Goal: Book appointment/travel/reservation

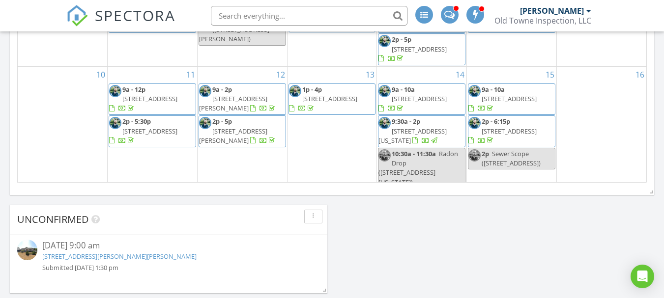
scroll to position [844, 0]
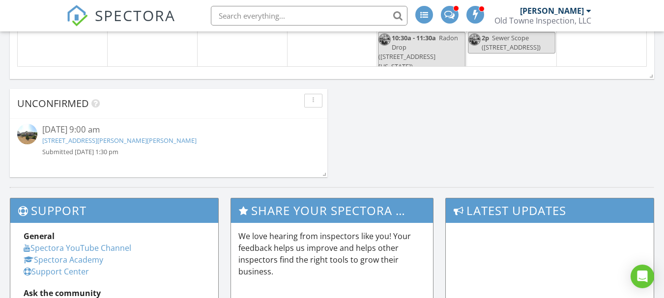
click at [96, 141] on link "634 Christiansen Dr, Strasburg, VA 22657" at bounding box center [119, 140] width 154 height 9
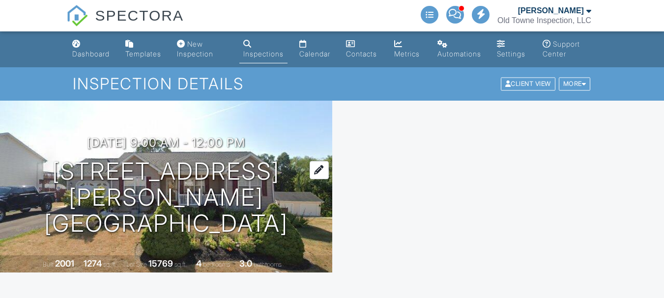
click at [166, 188] on h1 "634 Christiansen Dr Strasburg, VA 22657" at bounding box center [166, 198] width 301 height 78
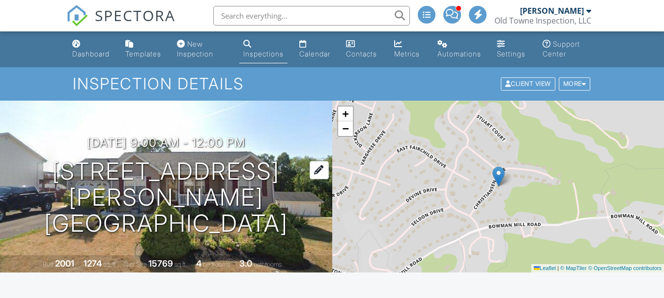
click at [199, 187] on h1 "634 Christiansen Dr Strasburg, VA 22657" at bounding box center [166, 198] width 301 height 78
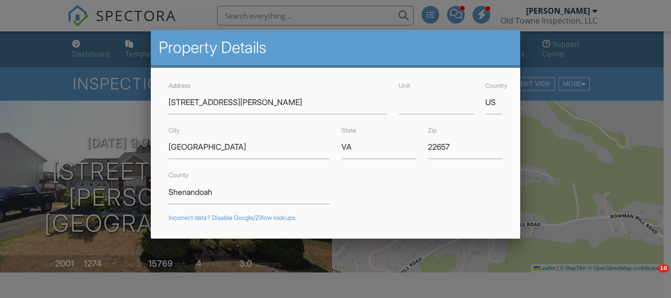
click at [79, 87] on div at bounding box center [335, 137] width 671 height 373
click at [56, 94] on div at bounding box center [335, 137] width 671 height 373
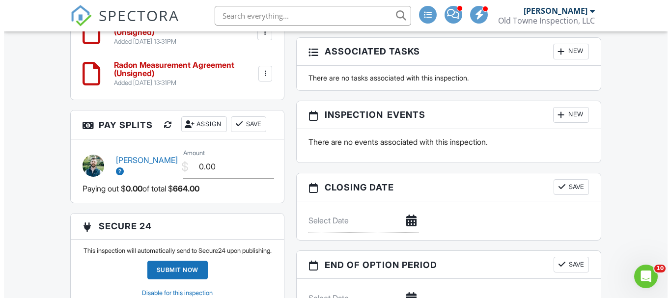
scroll to position [959, 0]
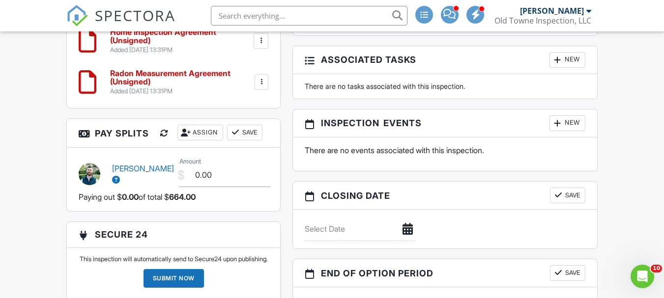
click at [561, 125] on div at bounding box center [558, 123] width 10 height 10
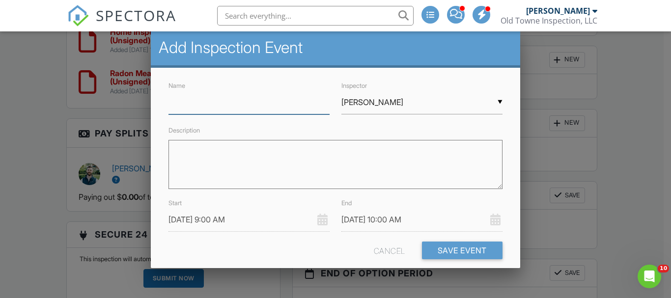
click at [287, 112] on input "Name" at bounding box center [248, 102] width 161 height 24
type input "Radon Drop"
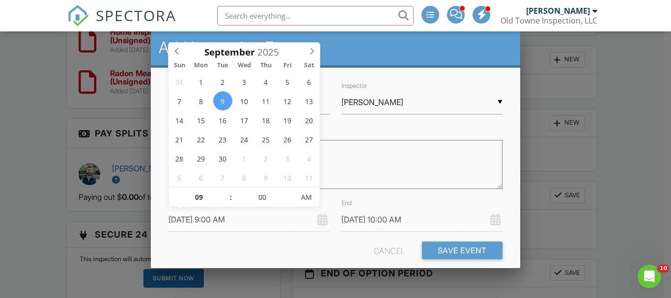
click at [216, 219] on input "09/09/2025 9:00 AM" at bounding box center [248, 220] width 161 height 24
click at [437, 249] on button "Save Event" at bounding box center [462, 251] width 81 height 18
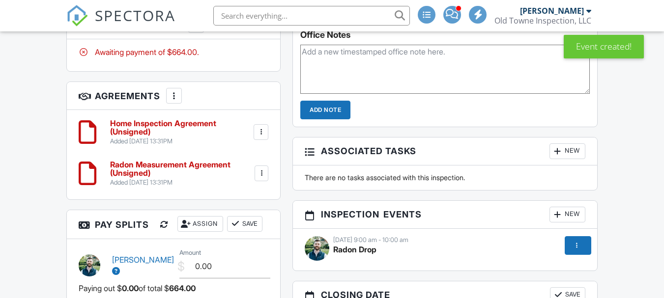
click at [565, 214] on div "New" at bounding box center [567, 215] width 36 height 16
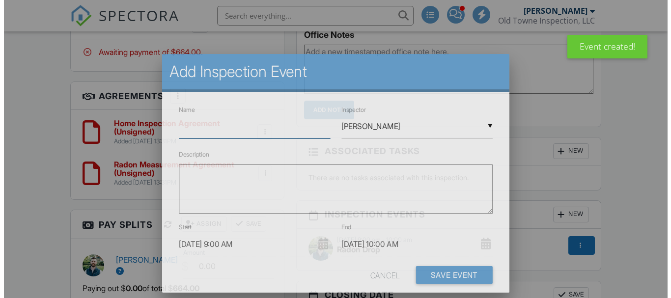
scroll to position [868, 0]
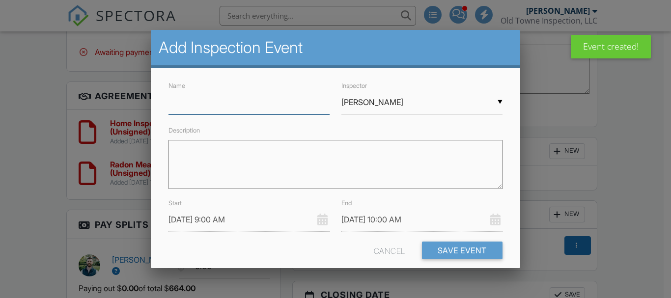
click at [220, 105] on input "Name" at bounding box center [248, 102] width 161 height 24
type input "Radon pick up"
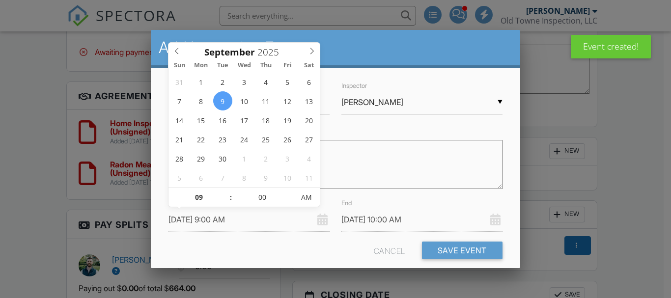
click at [246, 226] on input "[DATE] 9:00 AM" at bounding box center [248, 220] width 161 height 24
type input "09/11/2025 9:00 AM"
type input "09/11/2025 10:00 AM"
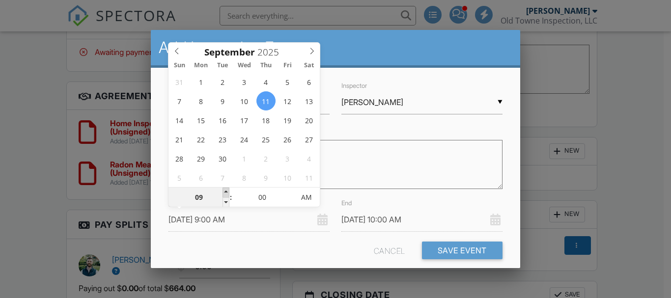
type input "10"
type input "09/11/2025 10:00 AM"
click at [225, 191] on span at bounding box center [226, 193] width 7 height 10
type input "11"
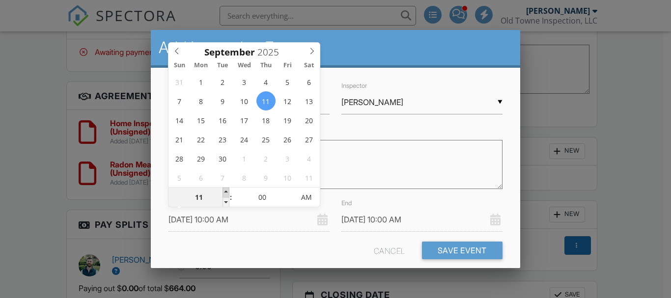
type input "09/11/2025 11:00 AM"
type input "09/11/2025 12:00 PM"
type input "12"
type input "09/11/2025 12:00 PM"
click at [225, 192] on span at bounding box center [226, 193] width 7 height 10
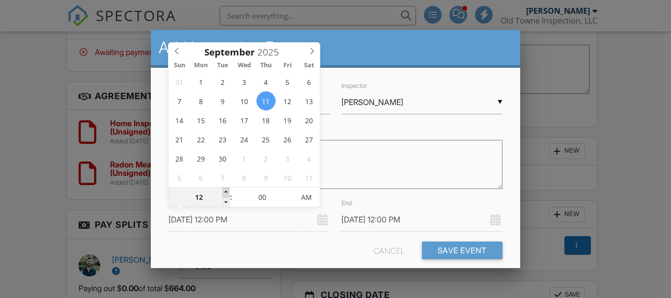
click at [225, 192] on span at bounding box center [226, 193] width 7 height 10
type input "01"
type input "[DATE] 1:00 PM"
type input "02"
type input "09/11/2025 2:00 PM"
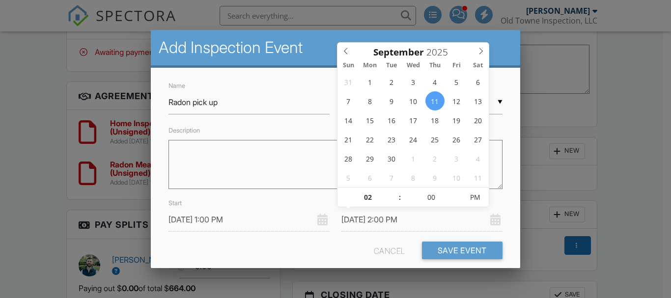
click at [358, 218] on input "09/11/2025 2:00 PM" at bounding box center [421, 220] width 161 height 24
type input "01"
type input "[DATE] 1:00 PM"
click at [394, 203] on span at bounding box center [395, 202] width 7 height 10
type input "05"
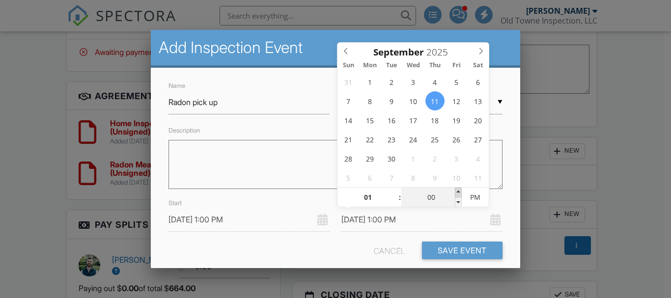
type input "[DATE] 1:05 PM"
click at [459, 193] on span at bounding box center [458, 193] width 7 height 10
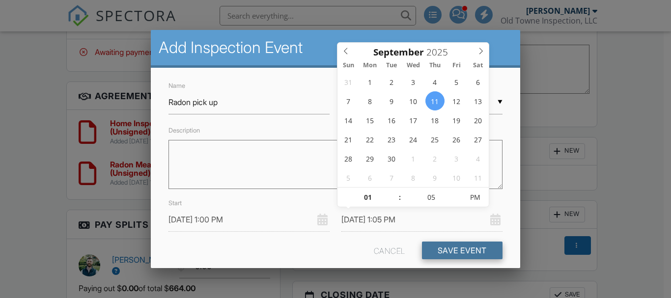
click at [458, 249] on button "Save Event" at bounding box center [462, 251] width 81 height 18
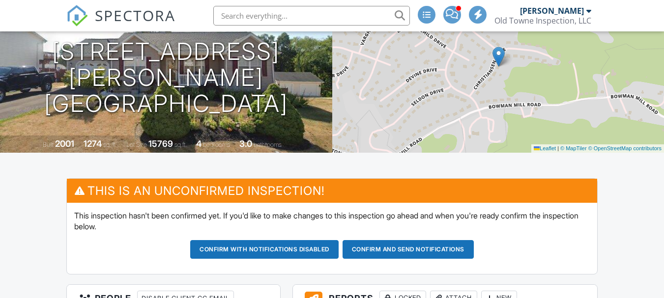
scroll to position [149, 0]
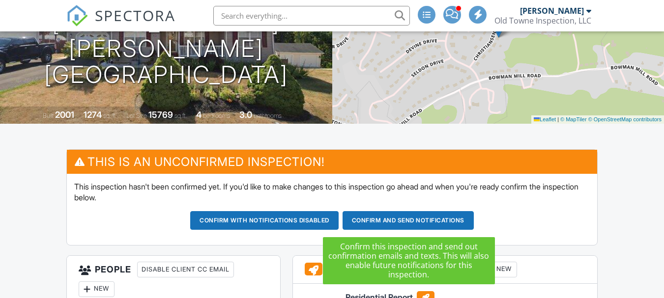
click at [338, 218] on button "Confirm and send notifications" at bounding box center [264, 220] width 148 height 19
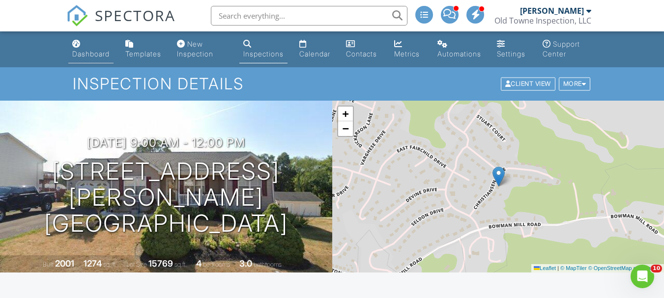
click at [92, 53] on div "Dashboard" at bounding box center [90, 54] width 37 height 8
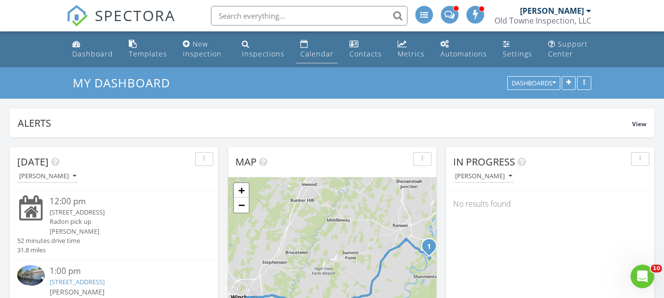
click at [310, 48] on link "Calendar" at bounding box center [316, 49] width 41 height 28
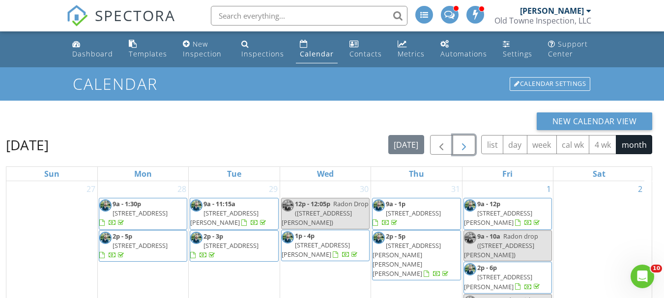
click at [465, 142] on span "button" at bounding box center [464, 146] width 12 height 12
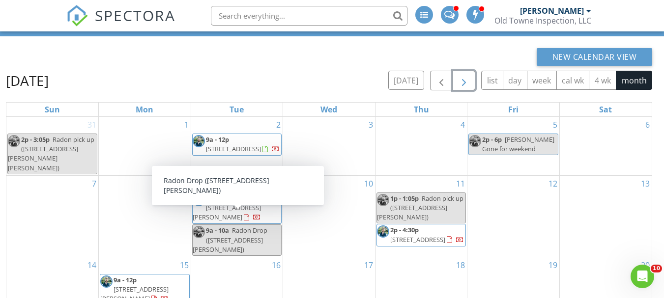
scroll to position [61, 0]
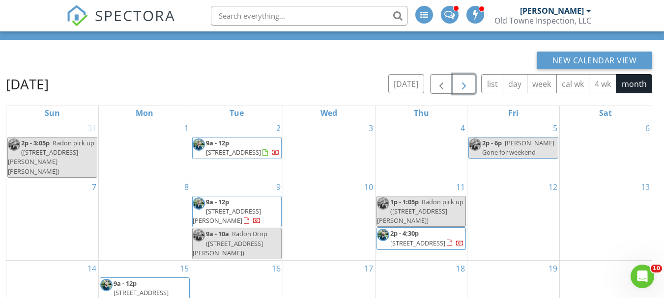
click at [238, 207] on span "634 Christiansen Dr, Strasburg 22657" at bounding box center [227, 216] width 68 height 18
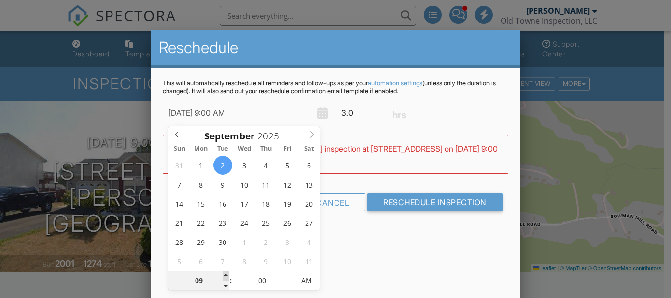
click at [226, 273] on span at bounding box center [226, 276] width 7 height 10
type input "09/02/2025 12:00 PM"
type input "12"
click at [226, 273] on span at bounding box center [226, 276] width 7 height 10
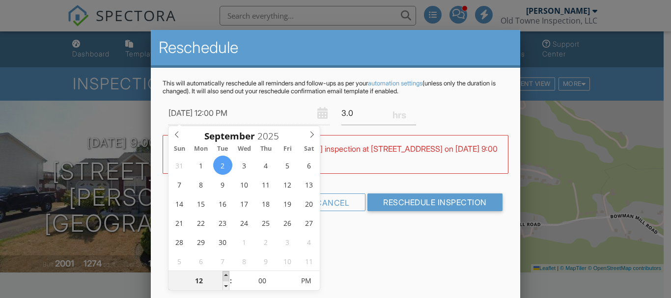
click at [226, 273] on span at bounding box center [226, 276] width 7 height 10
type input "09/02/2025 1:00 PM"
type input "01"
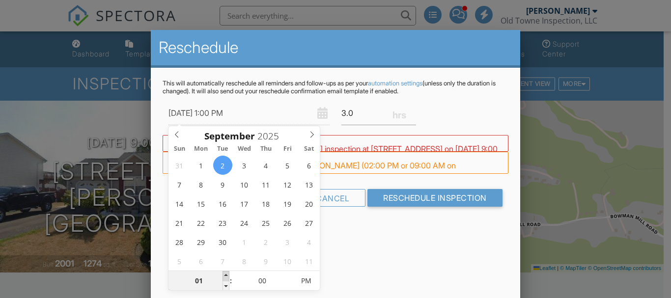
type input "[DATE] 2:00 PM"
type input "02"
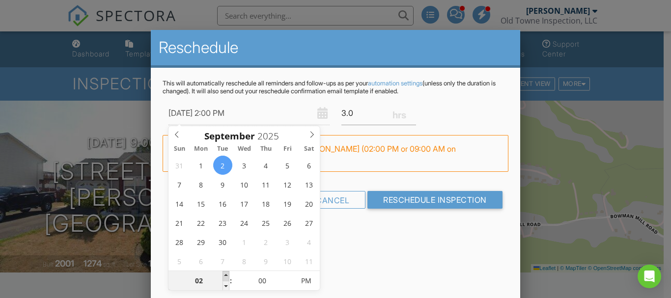
click at [226, 273] on span at bounding box center [226, 276] width 7 height 10
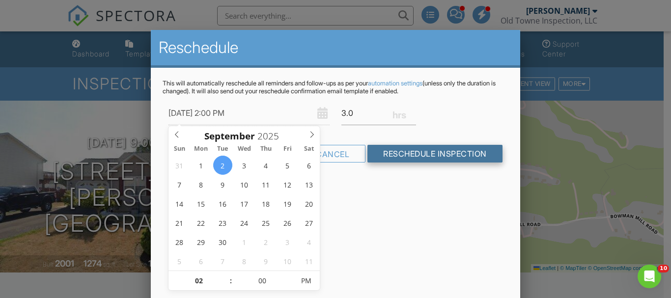
click at [413, 155] on input "Reschedule Inspection" at bounding box center [434, 154] width 135 height 18
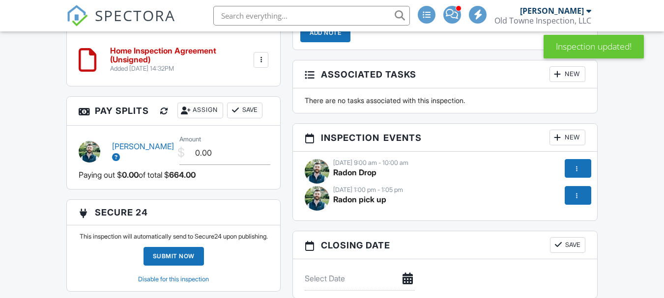
click at [572, 167] on div at bounding box center [577, 169] width 10 height 10
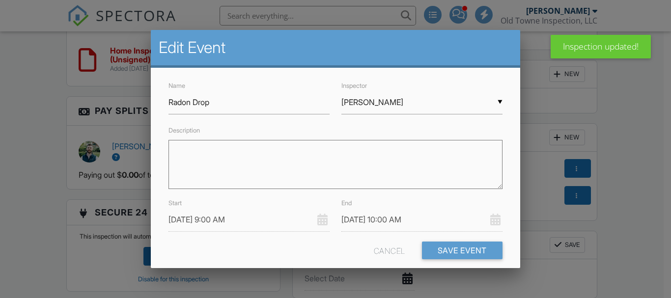
click at [199, 223] on input "09/09/2025 9:00 AM" at bounding box center [248, 220] width 161 height 24
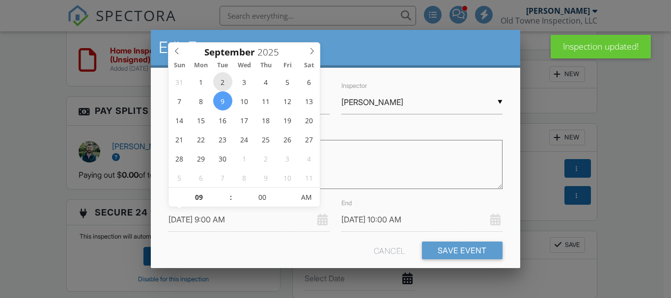
type input "09/02/2025 9:00 AM"
type input "09/02/2025 10:00 AM"
click at [227, 191] on span at bounding box center [226, 193] width 7 height 10
type input "09/02/2025 11:00 AM"
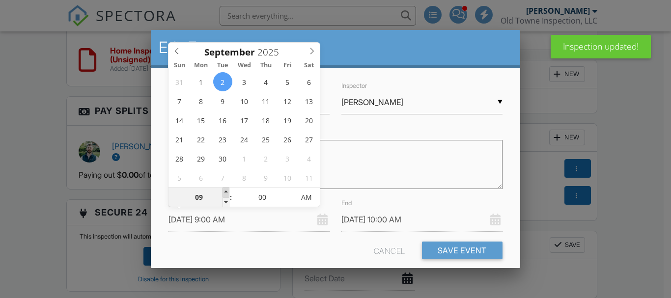
type input "11"
type input "09/02/2025 12:00 PM"
type input "12"
click at [227, 191] on span at bounding box center [226, 193] width 7 height 10
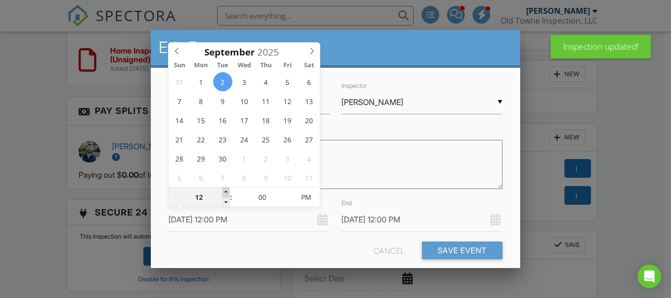
click at [227, 191] on span at bounding box center [226, 193] width 7 height 10
type input "09/02/2025 1:00 PM"
type input "01"
type input "[DATE] 2:00 PM"
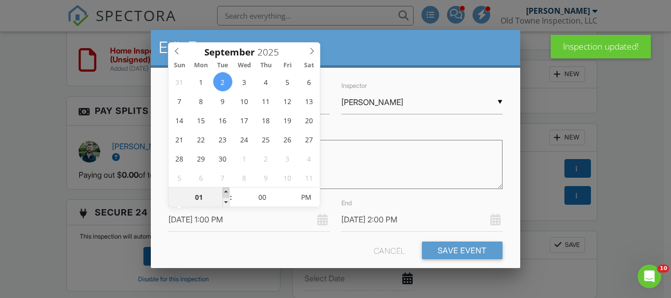
type input "02"
click at [227, 191] on span at bounding box center [226, 193] width 7 height 10
type input "[DATE] 3:00 PM"
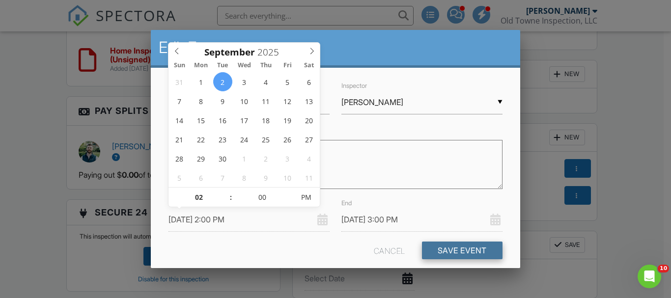
click at [431, 248] on button "Save Event" at bounding box center [462, 251] width 81 height 18
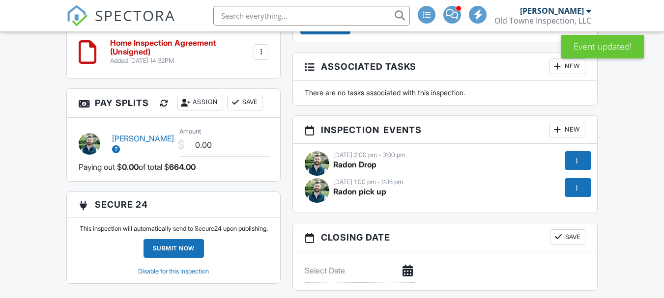
scroll to position [986, 0]
click at [569, 185] on div at bounding box center [577, 187] width 27 height 19
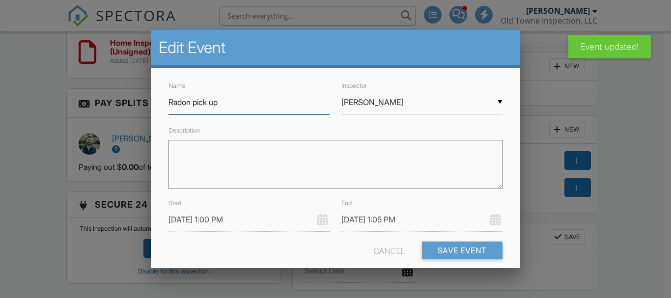
scroll to position [0, 0]
click at [231, 227] on input "[DATE] 1:00 PM" at bounding box center [248, 220] width 161 height 24
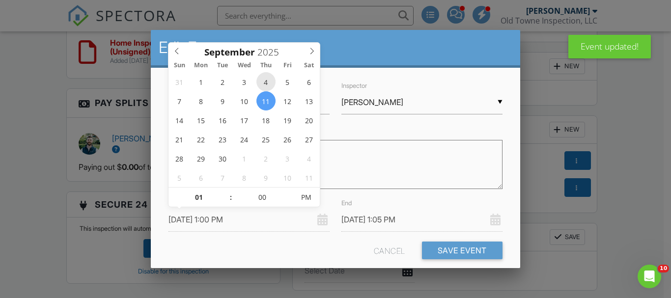
type input "[DATE] 1:00 PM"
type input "[DATE] 1:05 PM"
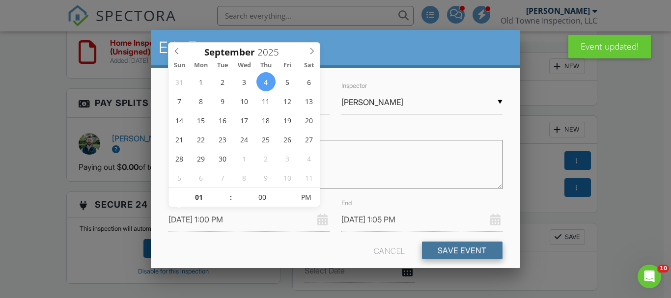
click at [456, 250] on button "Save Event" at bounding box center [462, 251] width 81 height 18
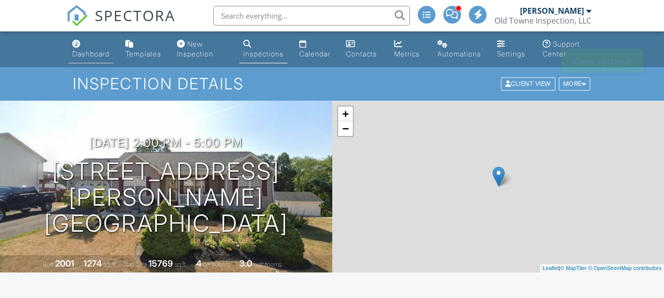
click at [87, 52] on div "Dashboard" at bounding box center [90, 54] width 37 height 8
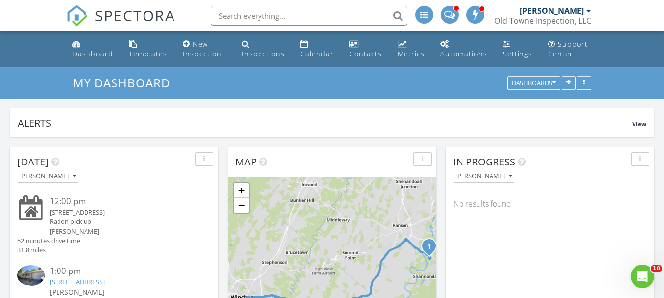
click at [307, 52] on div "Calendar" at bounding box center [316, 53] width 33 height 9
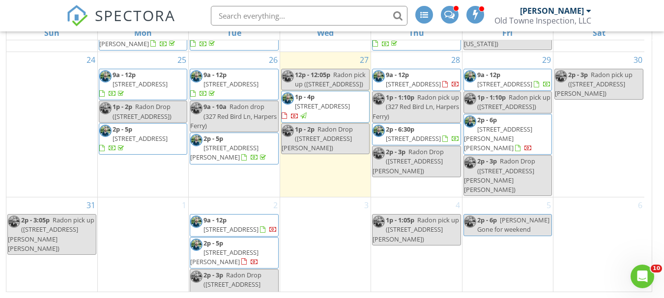
click at [250, 248] on span "634 Christiansen Dr, Strasburg 22657" at bounding box center [224, 257] width 68 height 18
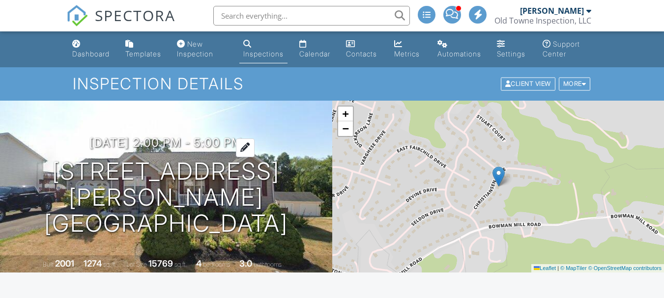
click at [98, 149] on h3 "09/02/2025 2:00 pm - 5:00 pm" at bounding box center [165, 142] width 153 height 13
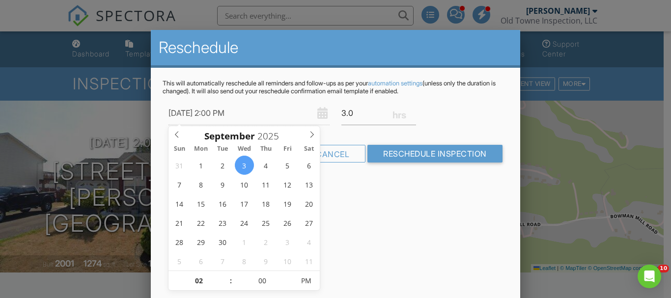
type input "[DATE] 2:00 PM"
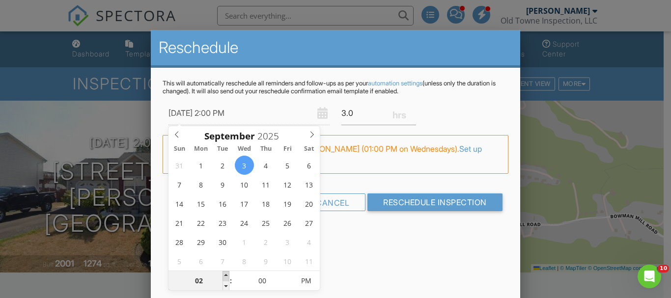
click at [225, 272] on span at bounding box center [226, 276] width 7 height 10
type input "03"
type input "09/03/2025 3:00 PM"
click at [229, 283] on span ":" at bounding box center [230, 281] width 3 height 20
type input "02"
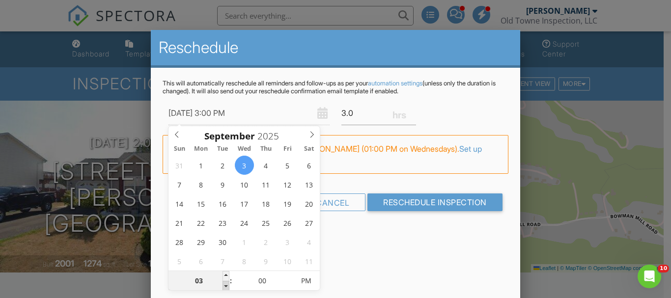
type input "[DATE] 2:00 PM"
click at [224, 288] on span at bounding box center [226, 286] width 7 height 10
type input "01"
type input "[DATE] 1:00 PM"
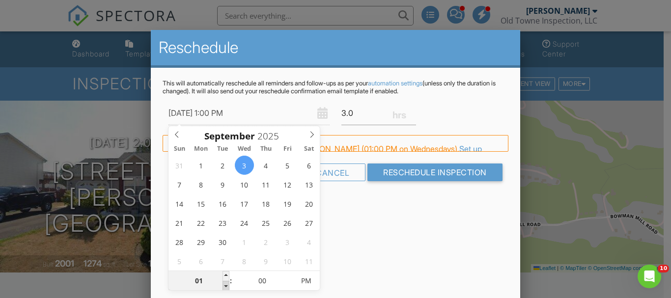
click at [224, 288] on span at bounding box center [226, 286] width 7 height 10
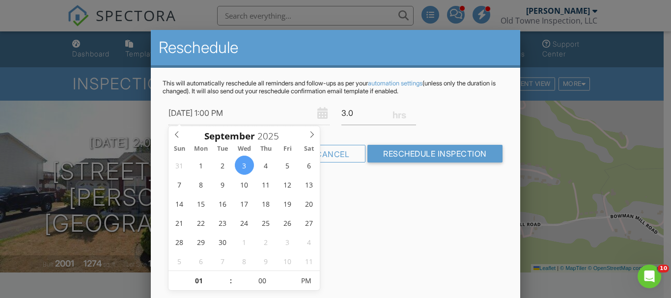
click at [360, 251] on div "Reschedule This will automatically reschedule all reminders and follow-ups as p…" at bounding box center [335, 202] width 369 height 344
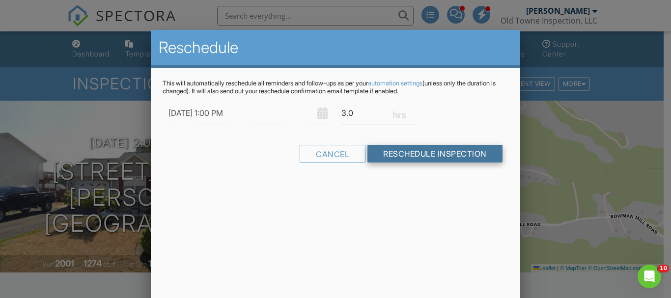
click at [421, 148] on input "Reschedule Inspection" at bounding box center [434, 154] width 135 height 18
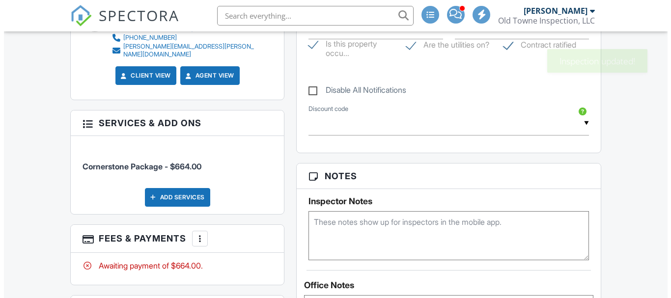
scroll to position [901, 0]
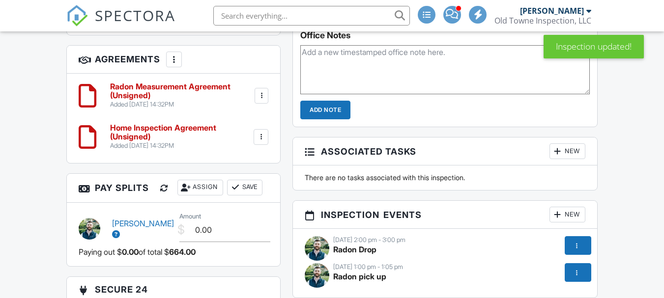
click at [573, 242] on div at bounding box center [577, 246] width 10 height 10
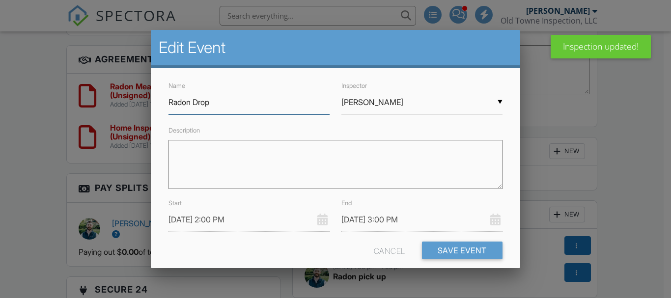
scroll to position [0, 0]
click at [204, 221] on input "[DATE] 2:00 PM" at bounding box center [248, 220] width 161 height 24
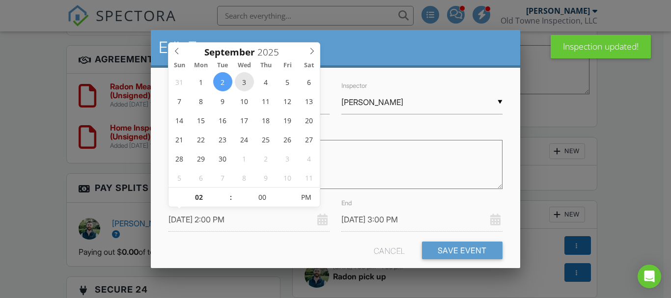
type input "[DATE] 2:00 PM"
type input "[DATE] 3:00 PM"
click at [225, 202] on span at bounding box center [226, 202] width 7 height 10
type input "01"
type input "[DATE] 1:00 PM"
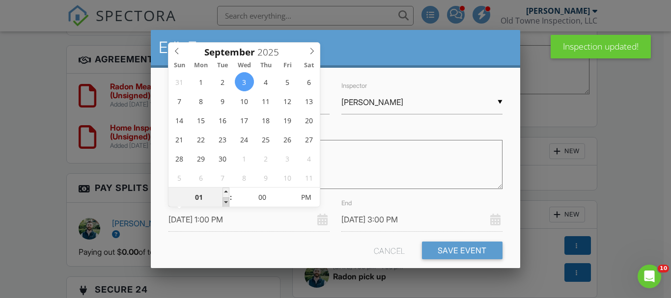
type input "[DATE] 2:00 PM"
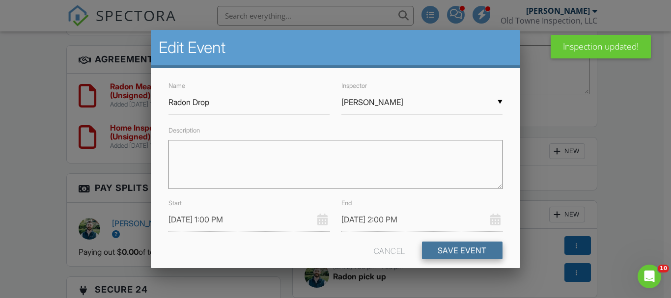
click at [422, 247] on button "Save Event" at bounding box center [462, 251] width 81 height 18
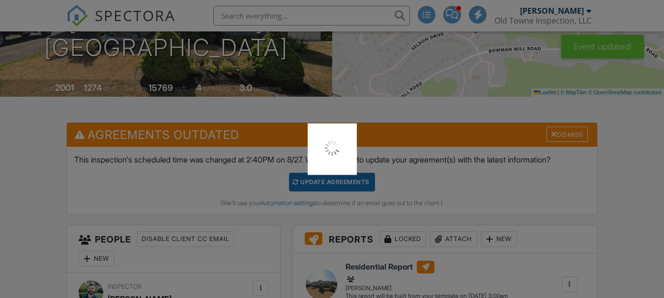
scroll to position [176, 0]
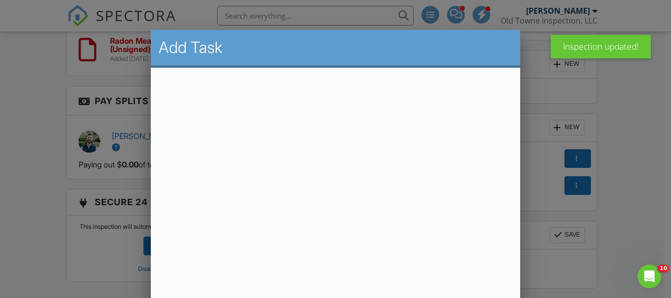
click at [619, 129] on div at bounding box center [335, 137] width 671 height 373
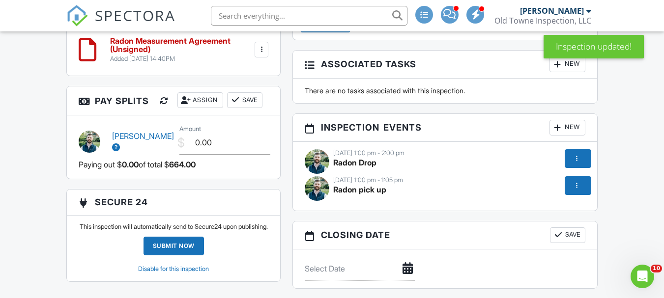
click at [578, 187] on div at bounding box center [577, 186] width 10 height 10
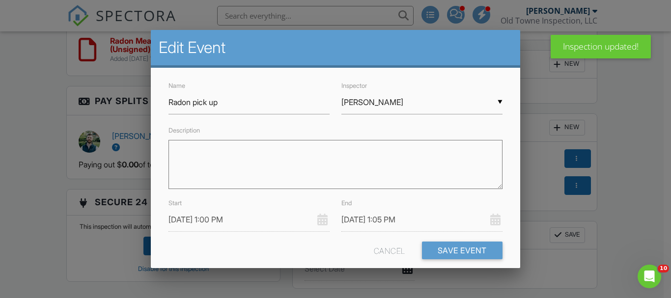
click at [214, 219] on input "09/04/2025 1:00 PM" at bounding box center [248, 220] width 161 height 24
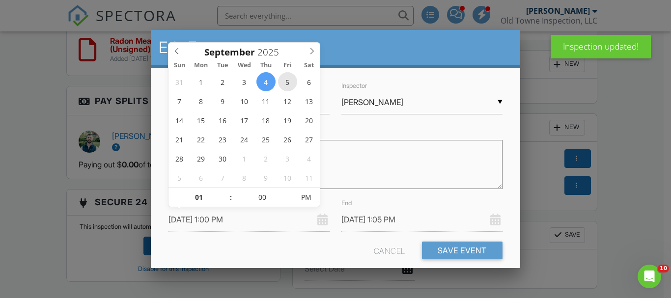
type input "[DATE] 1:00 PM"
type input "[DATE] 1:05 PM"
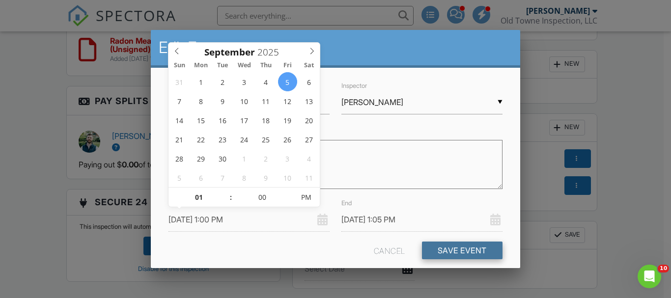
click at [436, 249] on button "Save Event" at bounding box center [462, 251] width 81 height 18
